Goal: Information Seeking & Learning: Learn about a topic

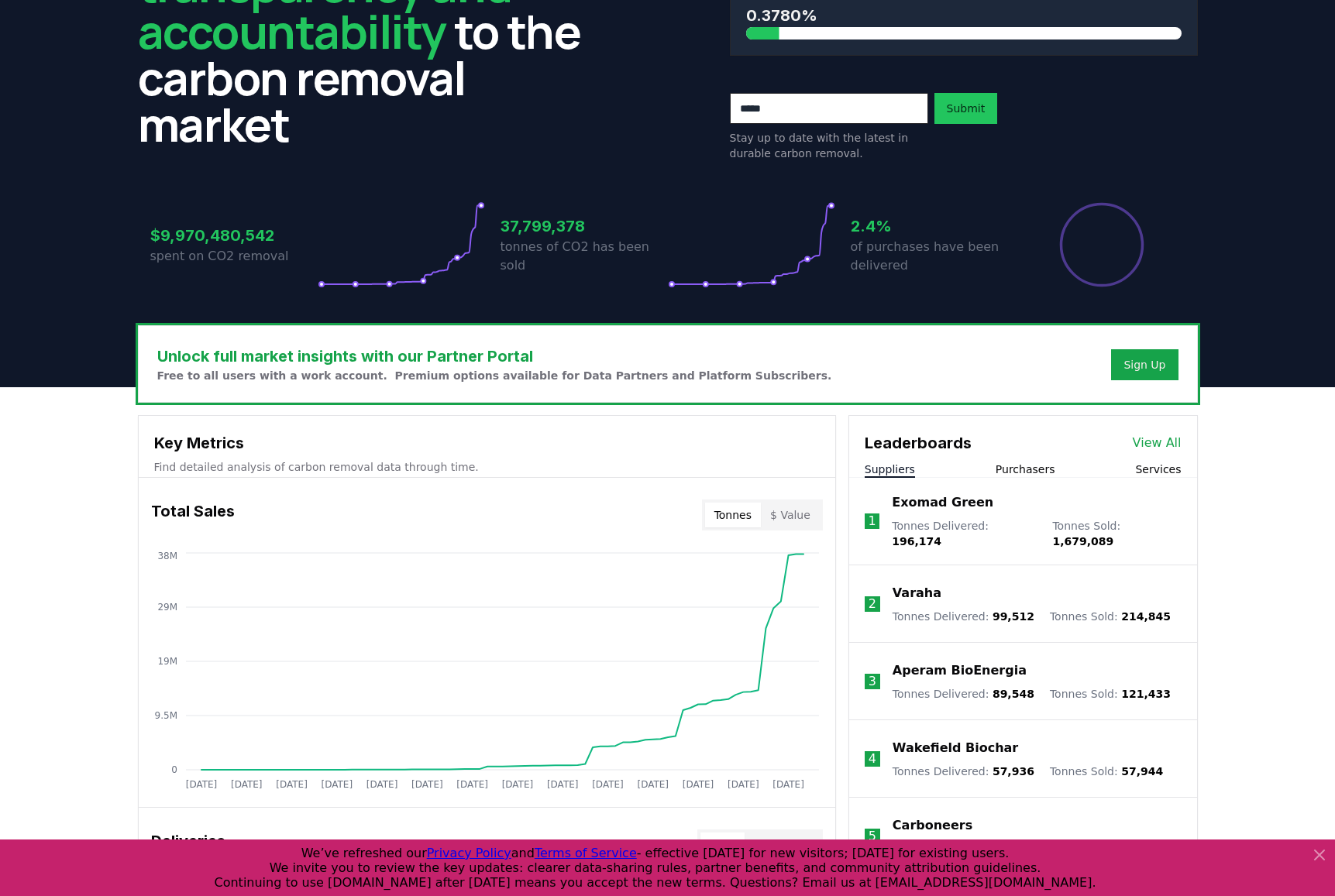
scroll to position [153, 0]
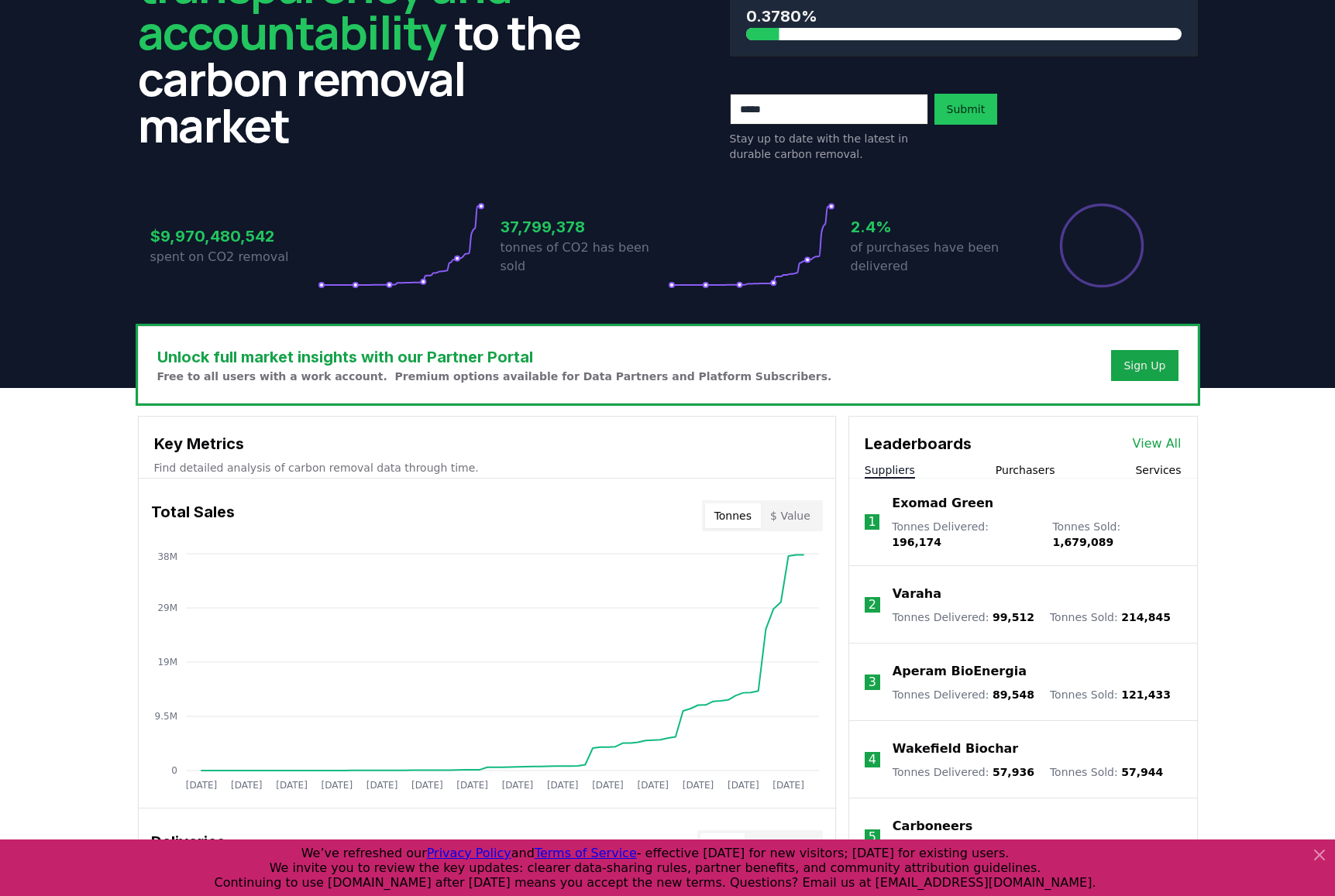
click at [787, 522] on button "$ Value" at bounding box center [789, 516] width 59 height 25
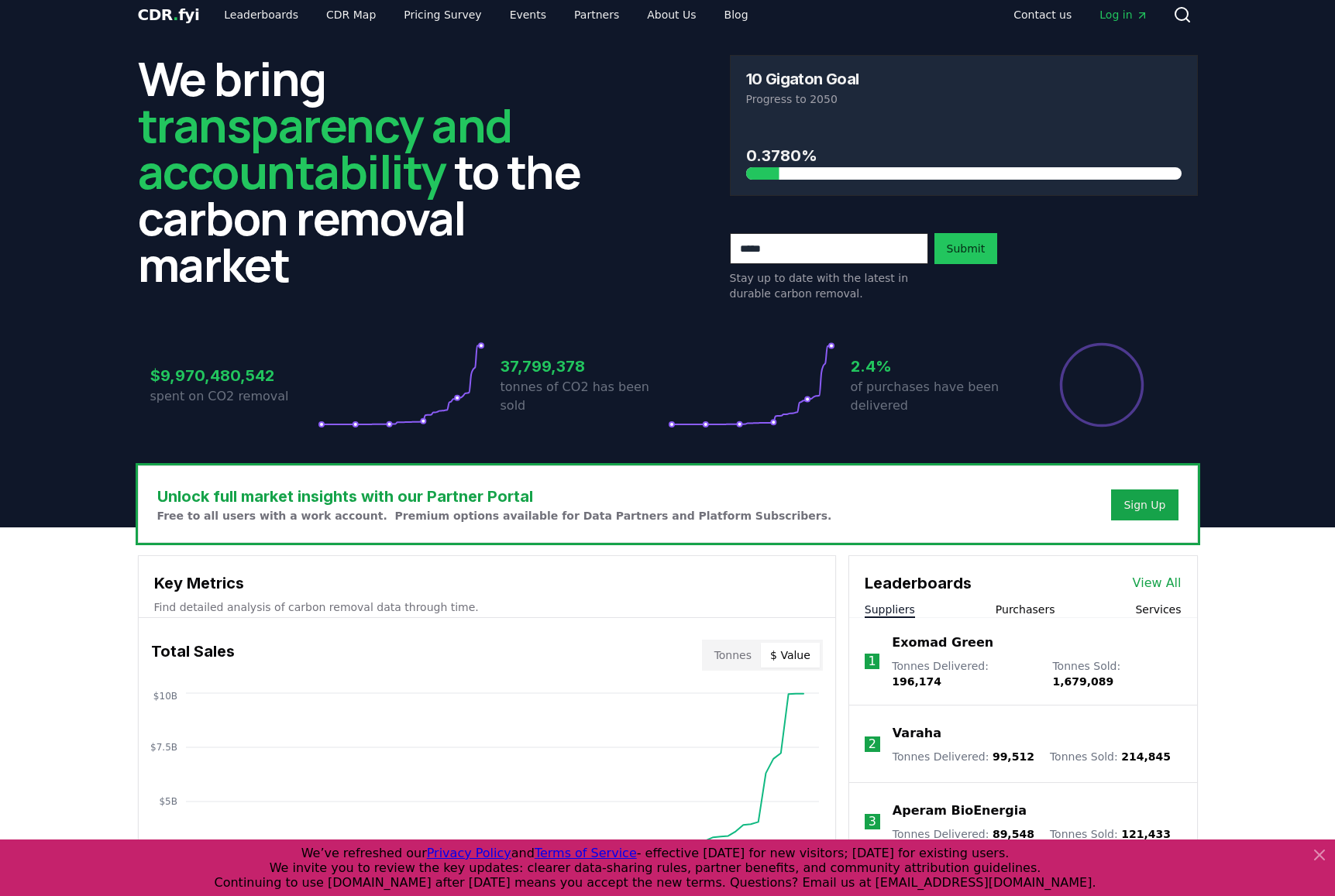
scroll to position [0, 0]
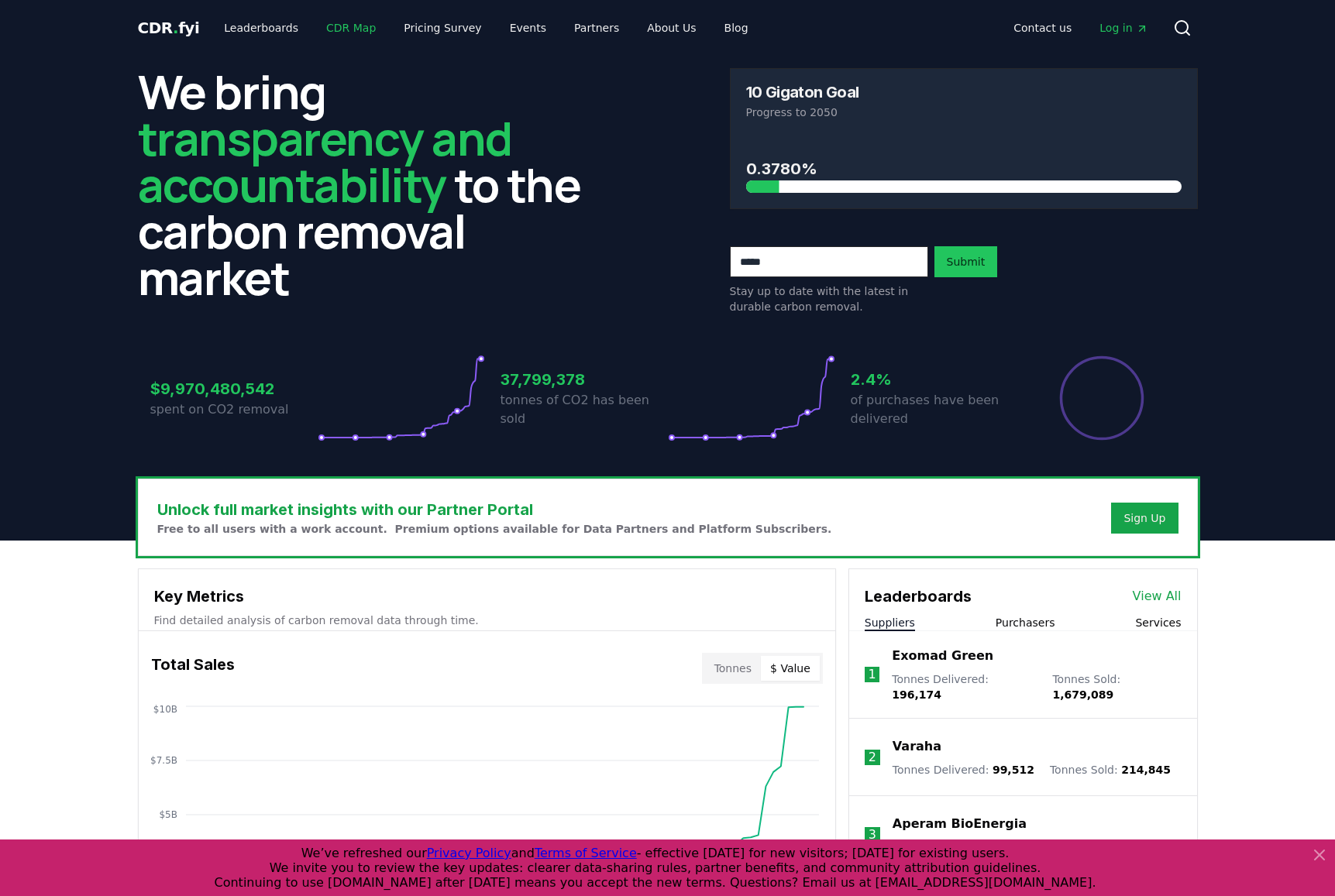
click at [351, 26] on link "CDR Map" at bounding box center [350, 27] width 74 height 28
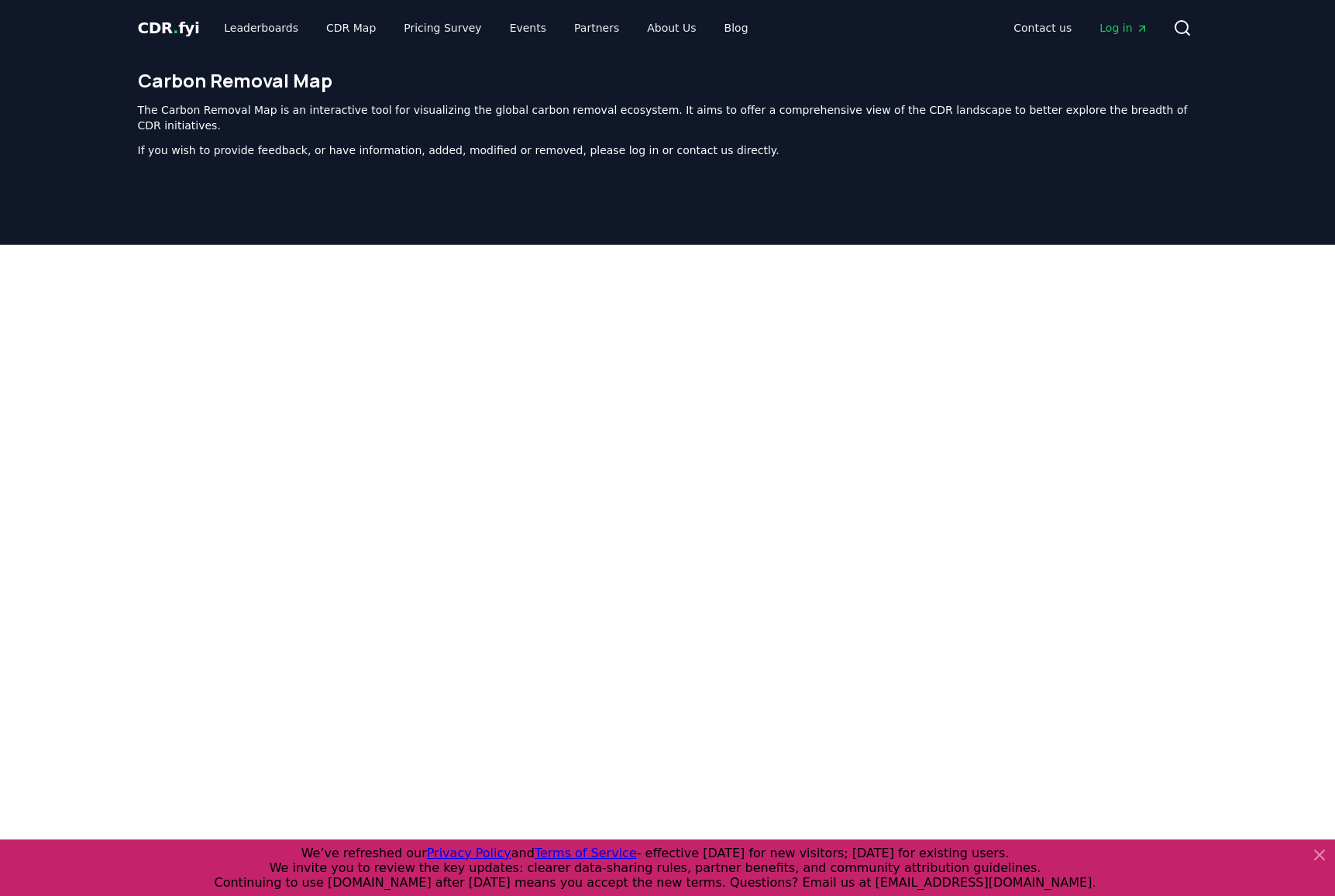
click at [401, 21] on div "CDR . fyi Leaderboards CDR Map Pricing Survey Events Partners About Us Blog Con…" at bounding box center [667, 694] width 1335 height 1389
click at [254, 30] on link "Leaderboards" at bounding box center [261, 27] width 99 height 28
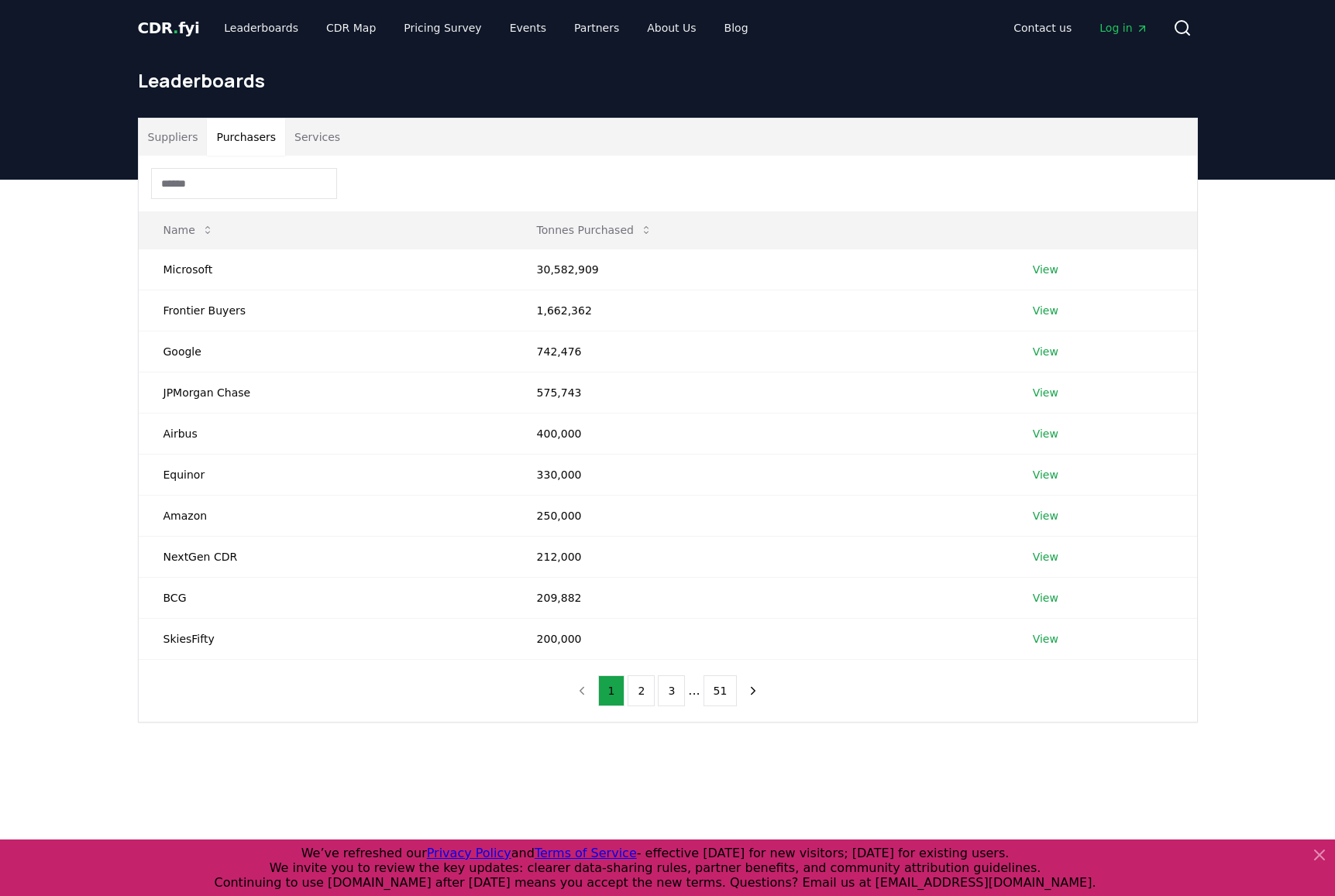
click at [264, 139] on button "Purchasers" at bounding box center [245, 137] width 78 height 38
click at [1124, 34] on span "Log in" at bounding box center [1123, 28] width 48 height 15
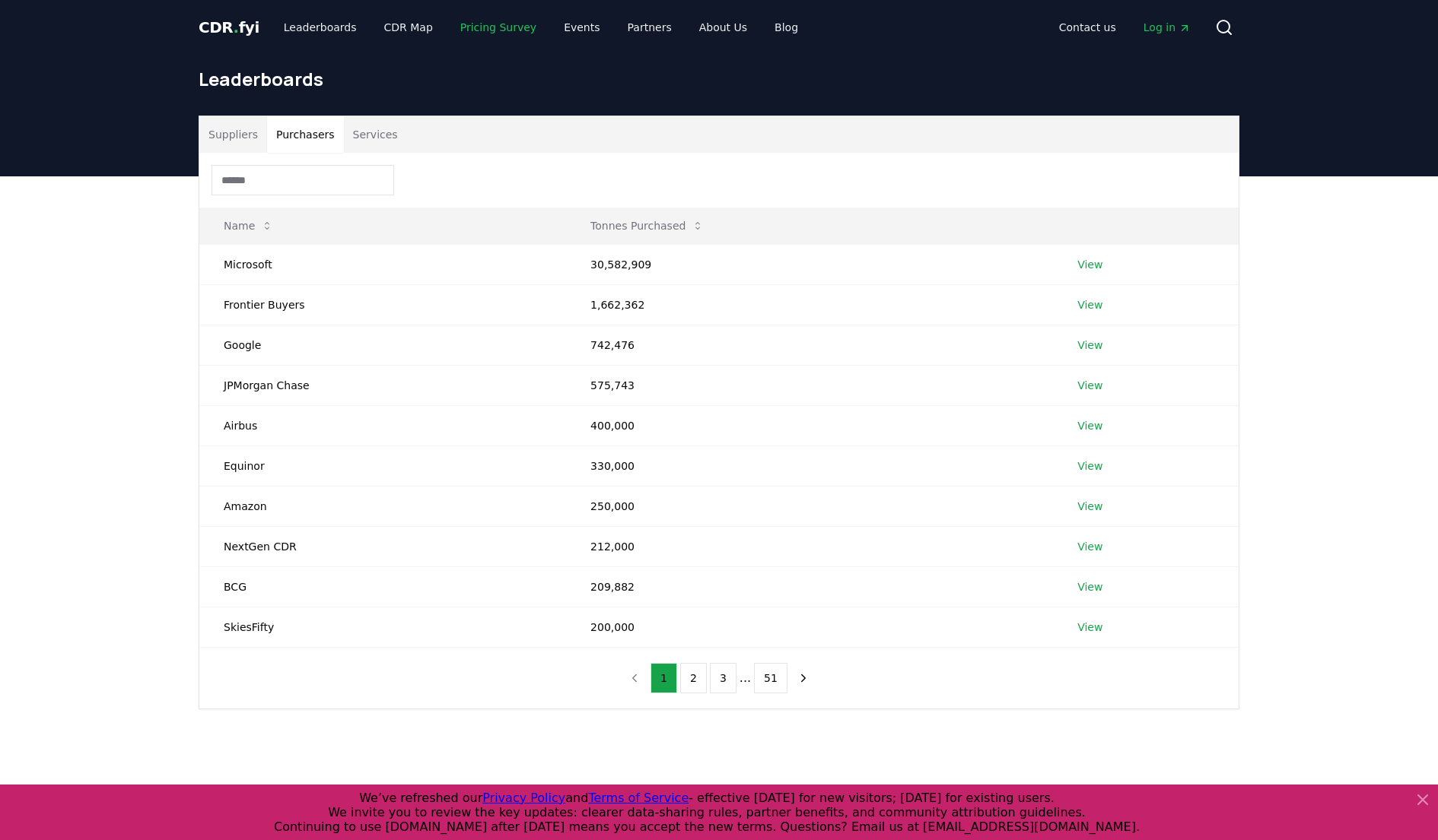
click at [470, 28] on link "Pricing Survey" at bounding box center [498, 26] width 100 height 27
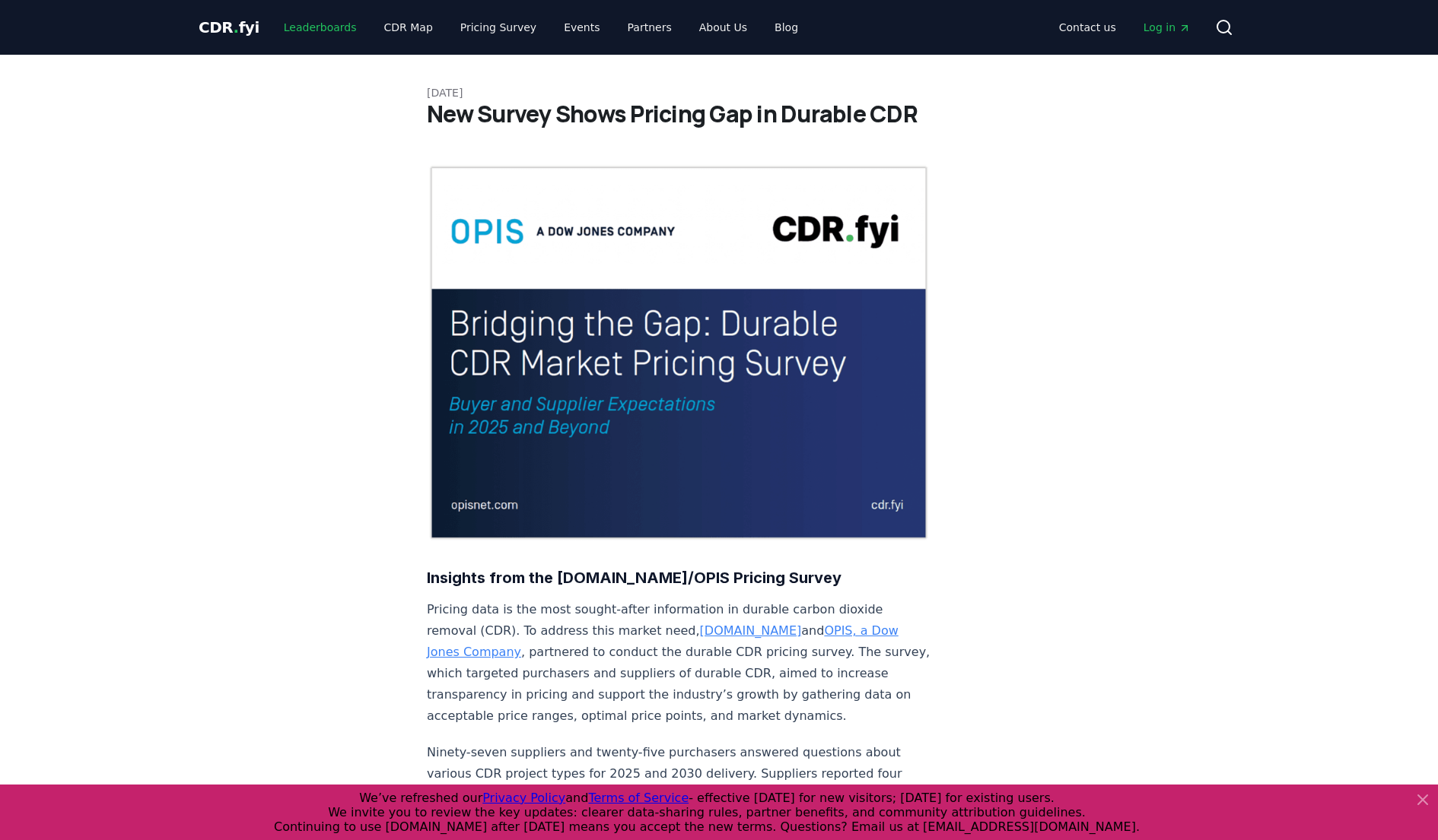
click at [291, 28] on link "Leaderboards" at bounding box center [320, 26] width 97 height 27
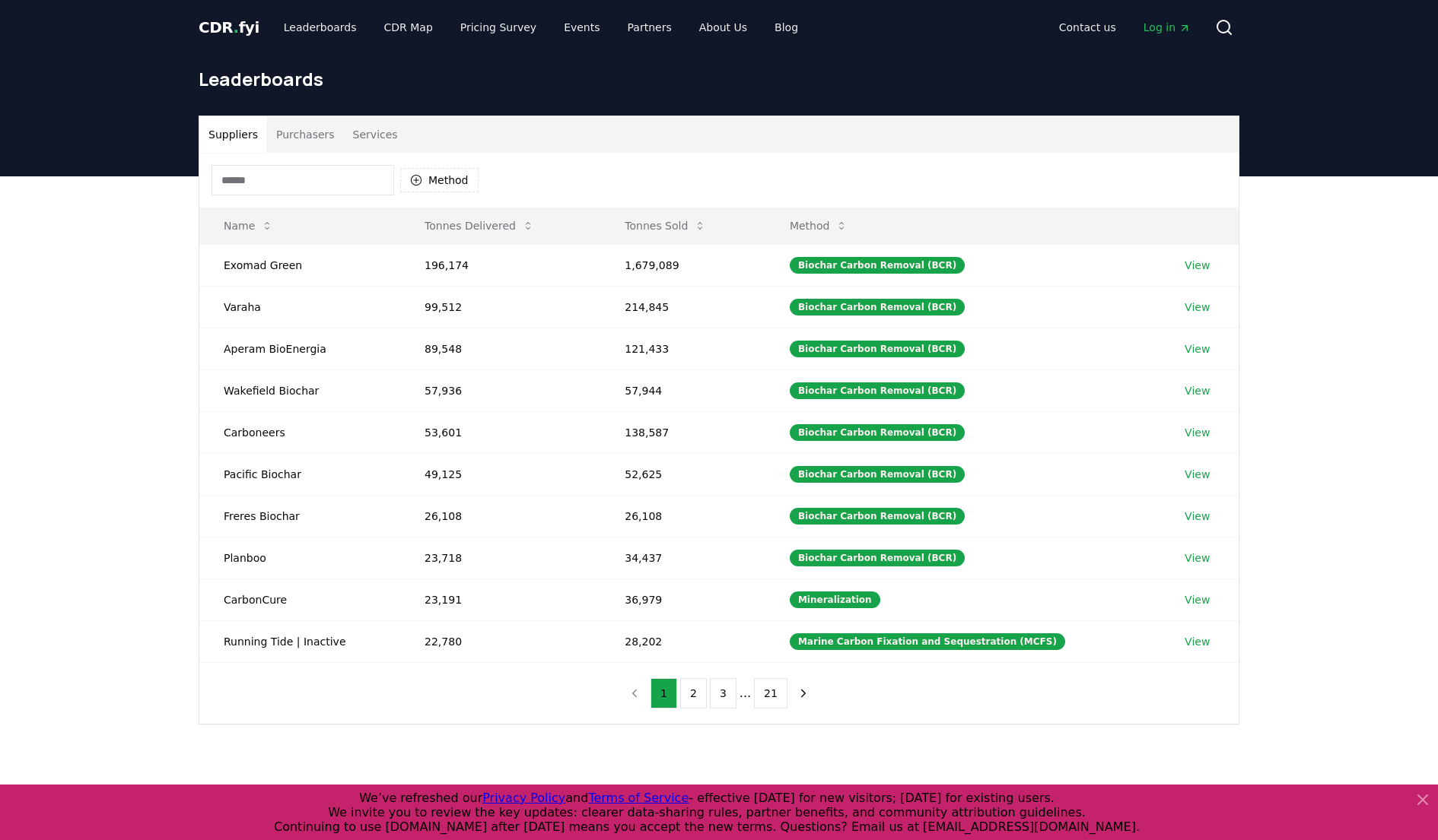
click at [214, 32] on span "CDR . fyi" at bounding box center [229, 26] width 61 height 18
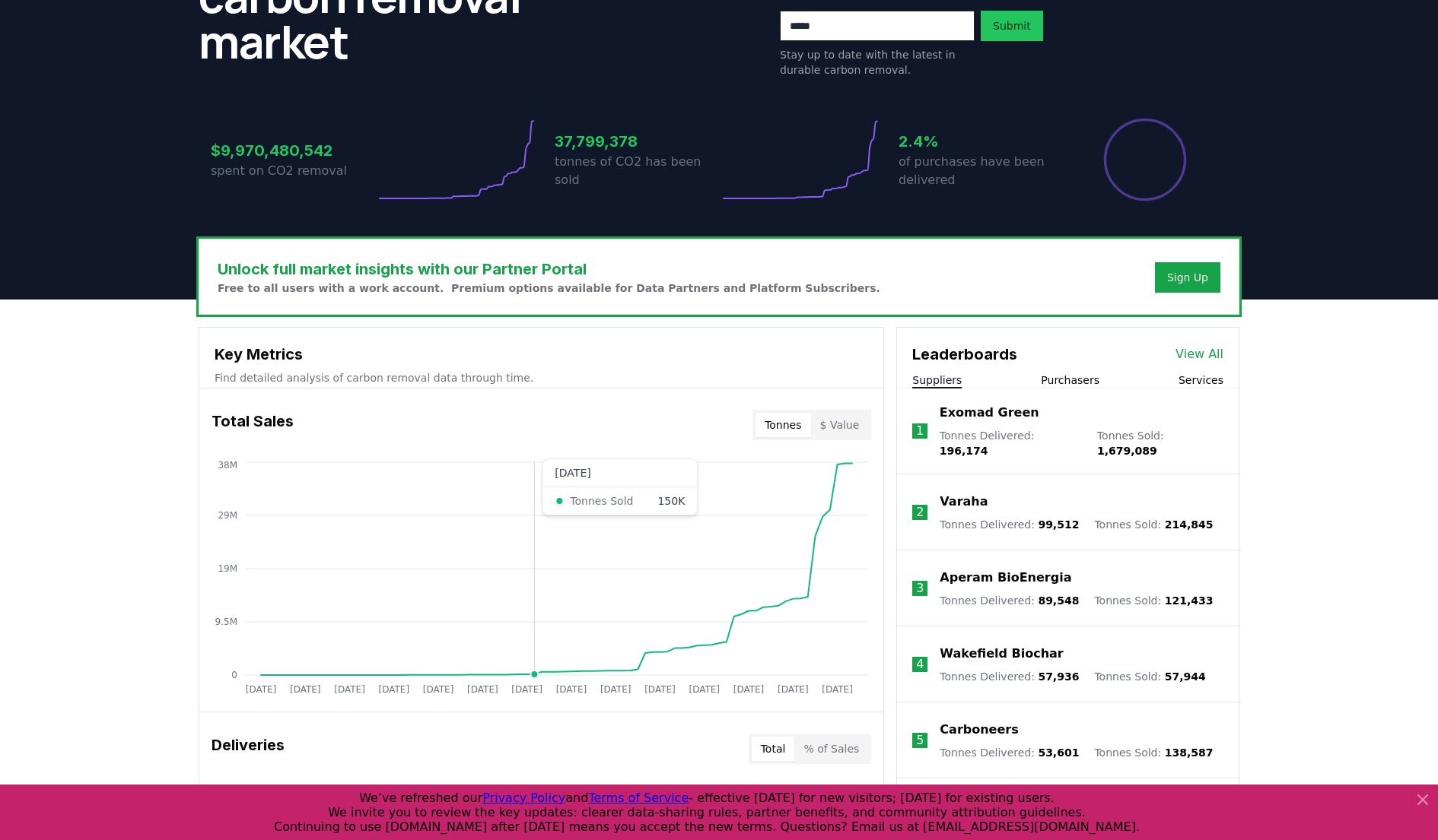
scroll to position [299, 0]
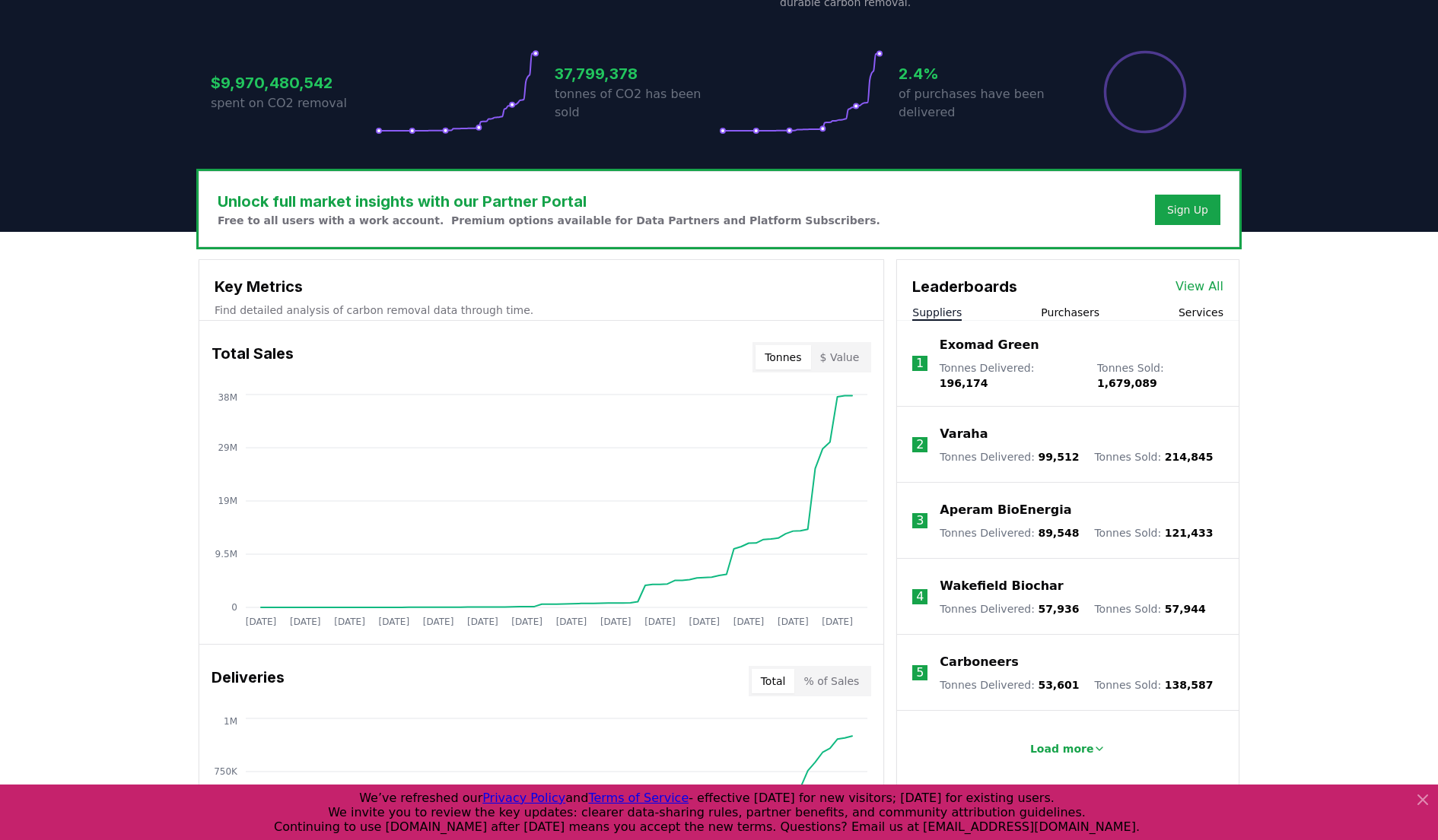
click at [848, 357] on button "$ Value" at bounding box center [840, 357] width 58 height 25
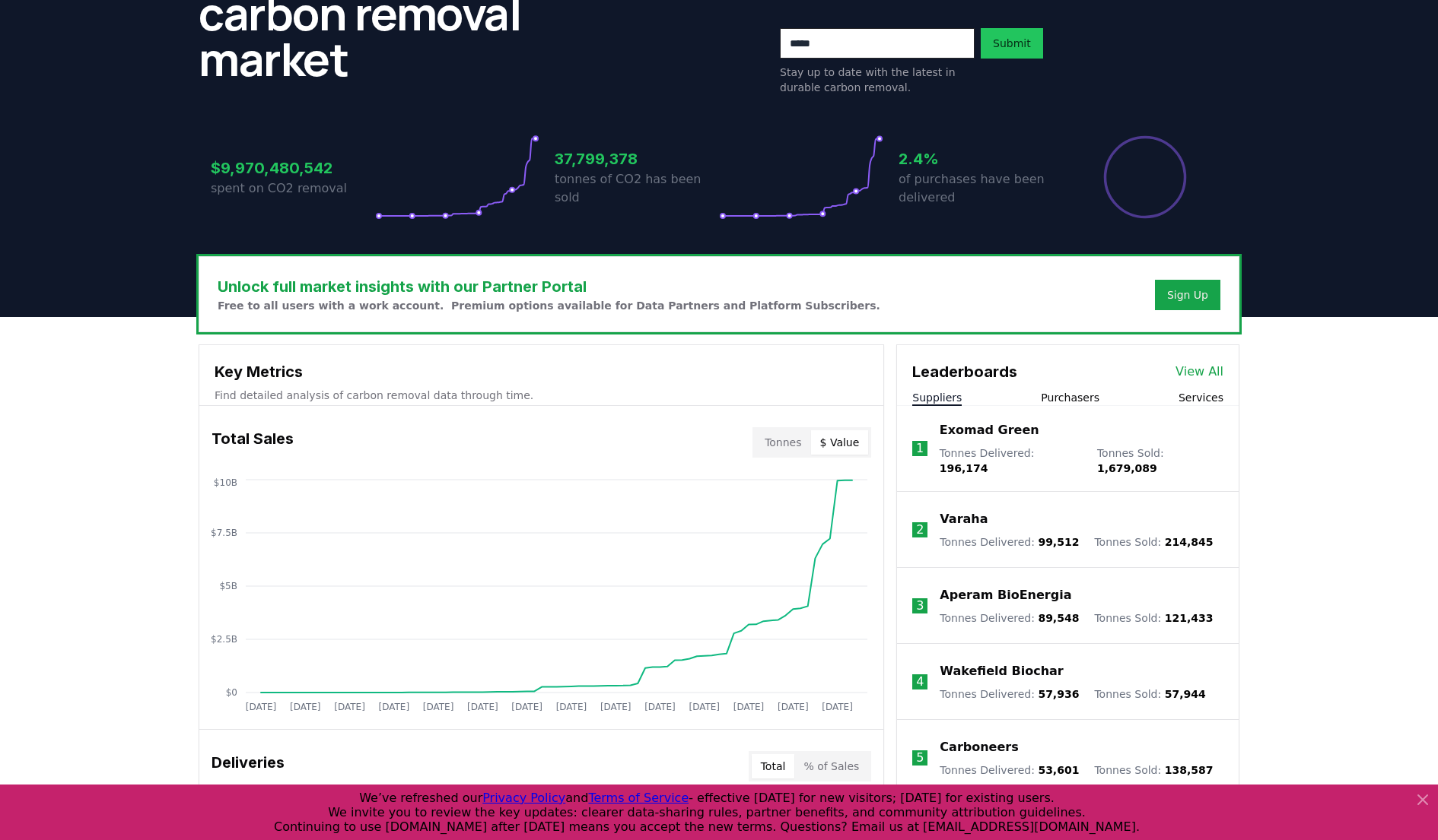
scroll to position [203, 0]
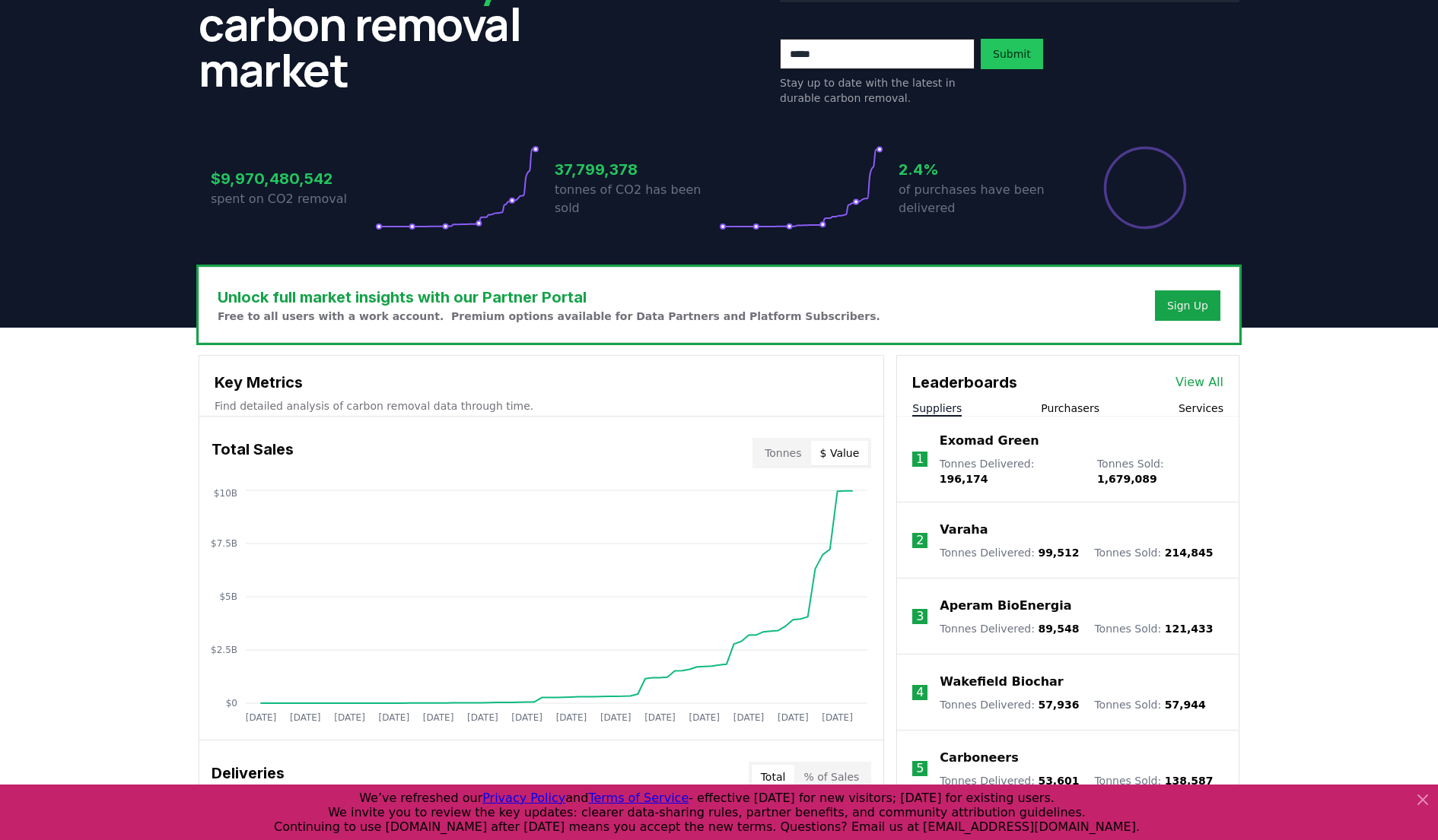
click at [248, 454] on h3 "Total Sales" at bounding box center [252, 454] width 82 height 30
copy h3 "Total Sales"
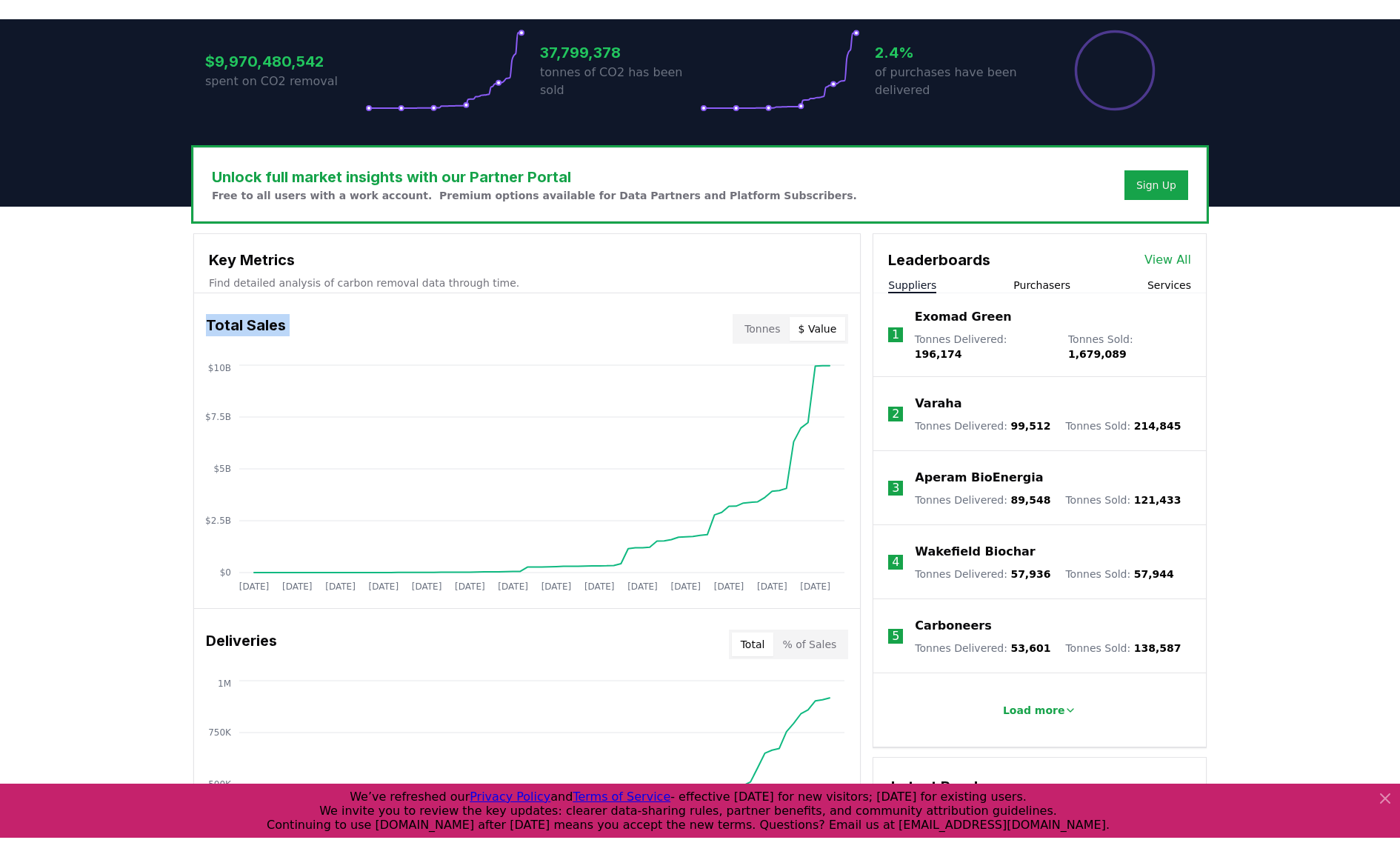
scroll to position [340, 0]
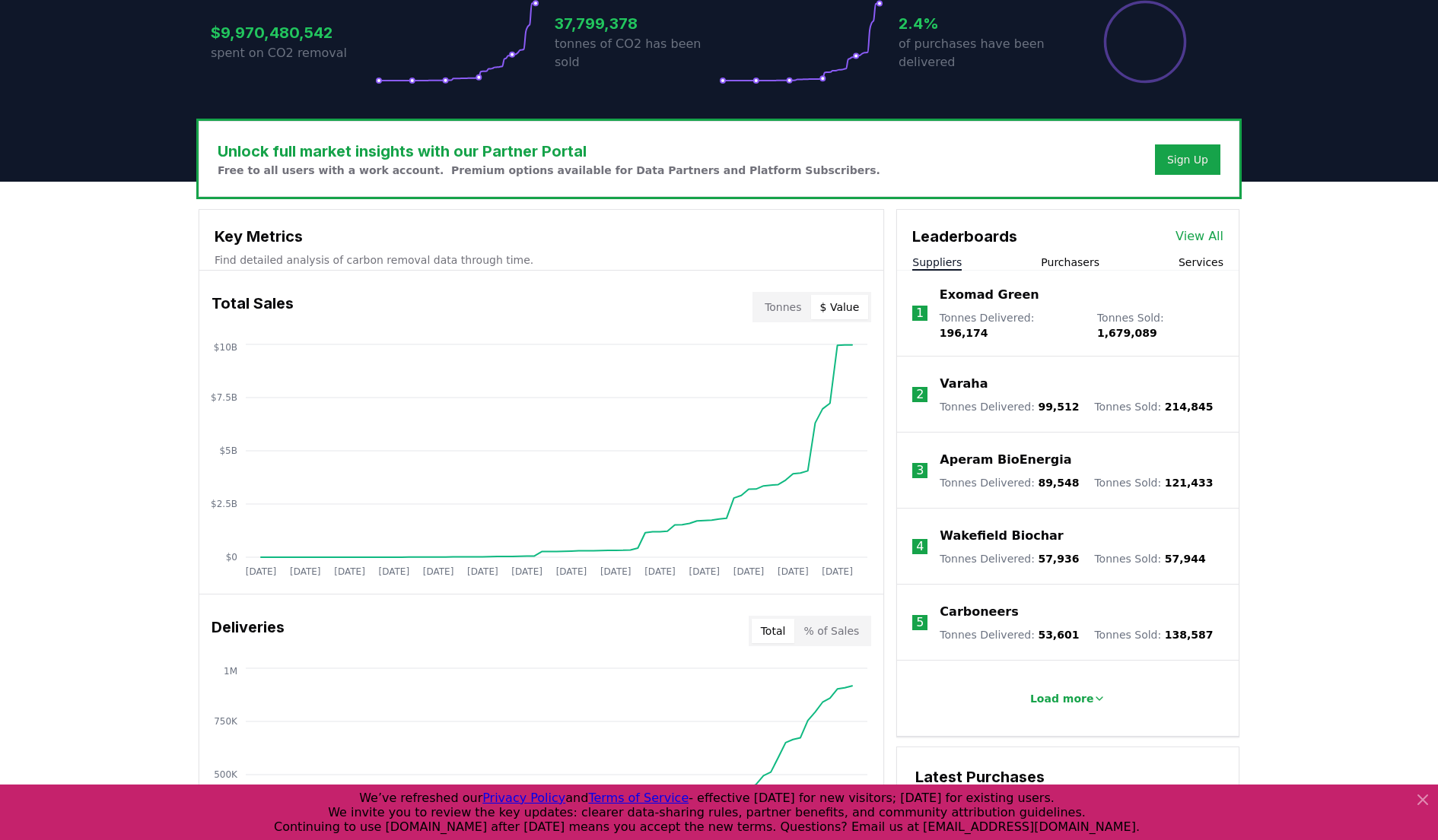
click at [169, 253] on div "Unlock full market insights with our Partner Portal Free to all users with a wo…" at bounding box center [719, 790] width 1438 height 1217
